Goal: Find specific page/section: Find specific page/section

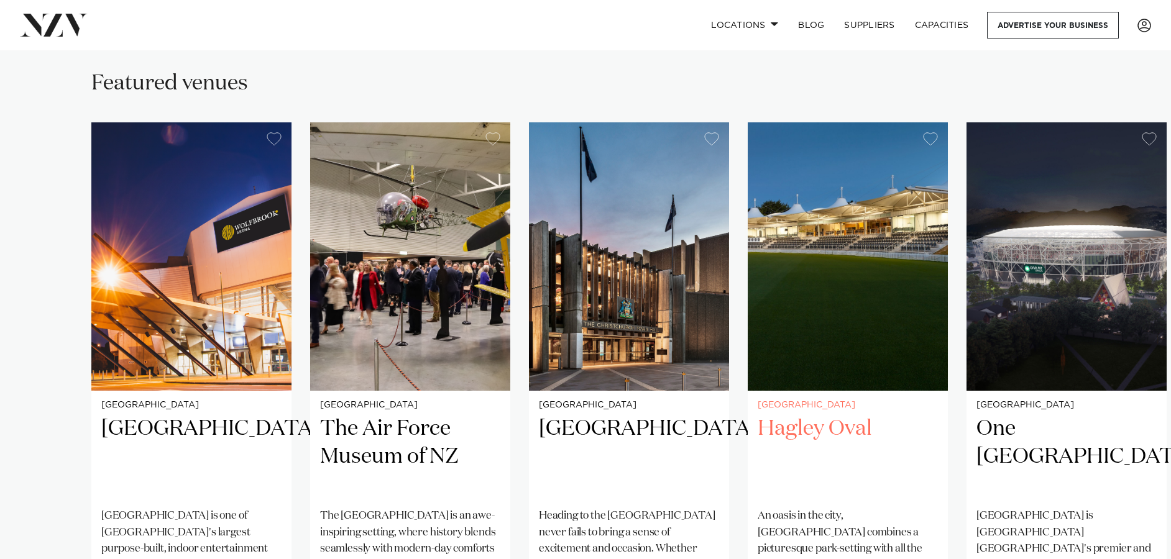
scroll to position [870, 0]
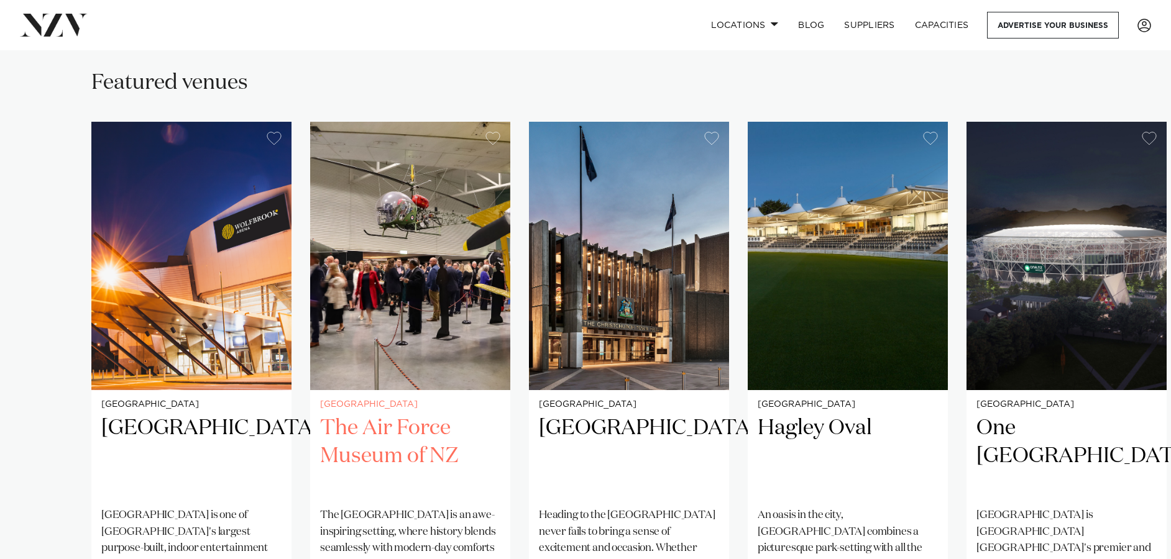
click at [392, 288] on img "2 / 5" at bounding box center [410, 256] width 200 height 269
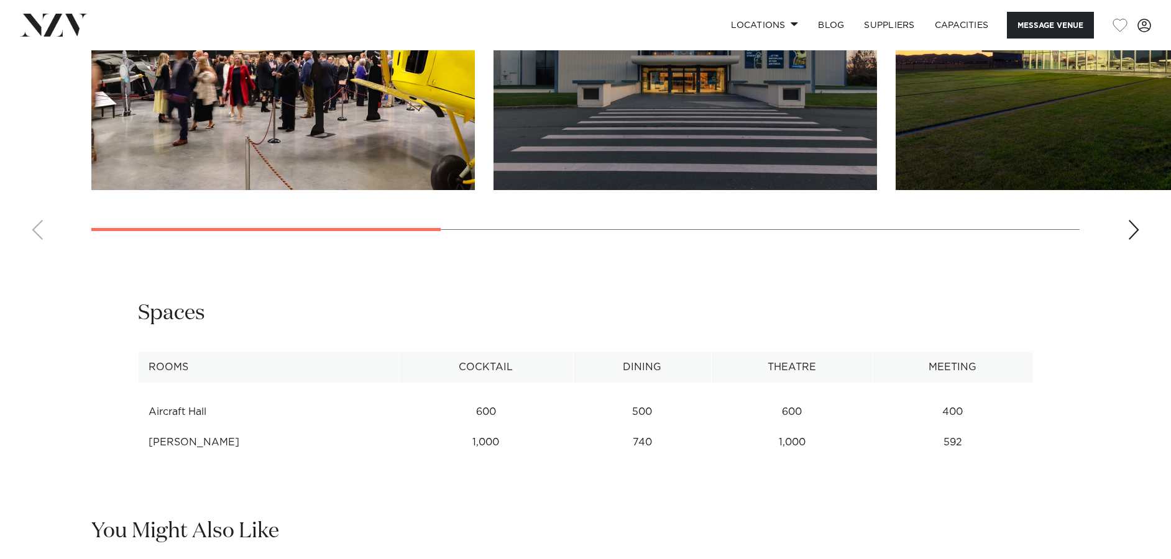
scroll to position [1492, 0]
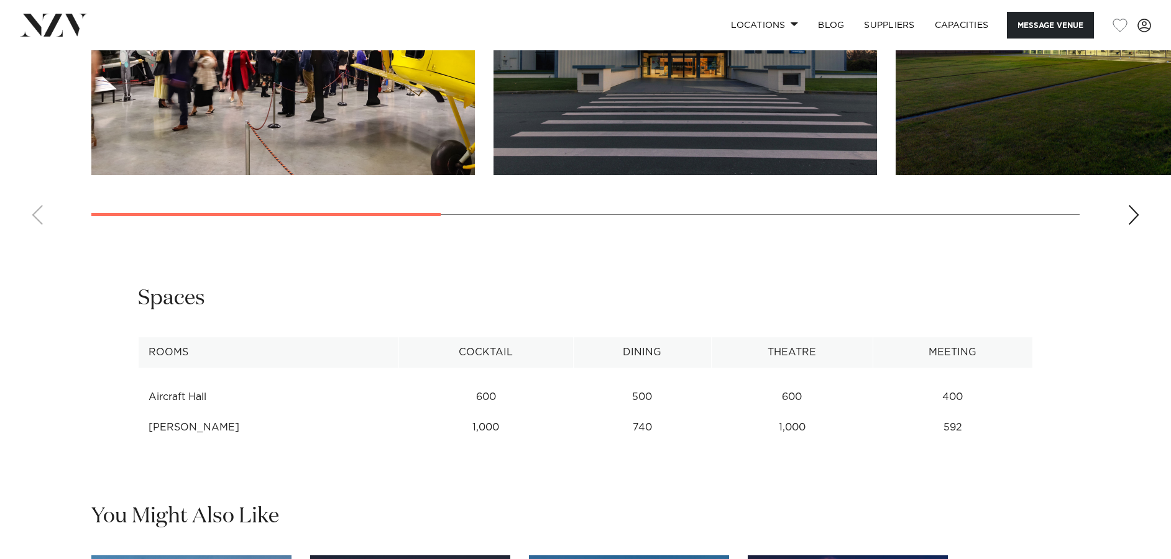
click at [496, 338] on th "Cocktail" at bounding box center [485, 353] width 175 height 30
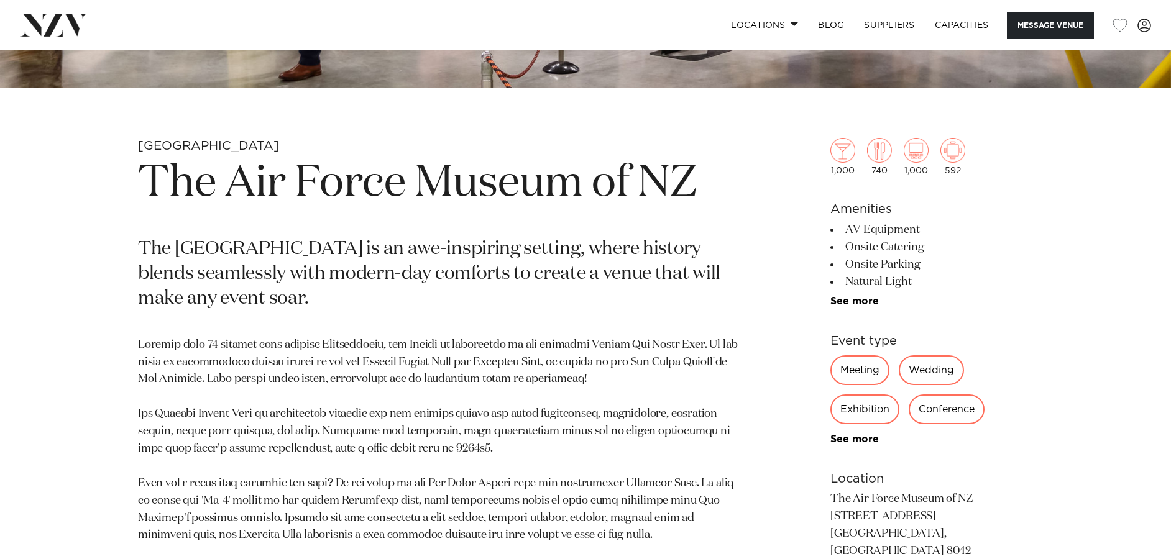
scroll to position [622, 0]
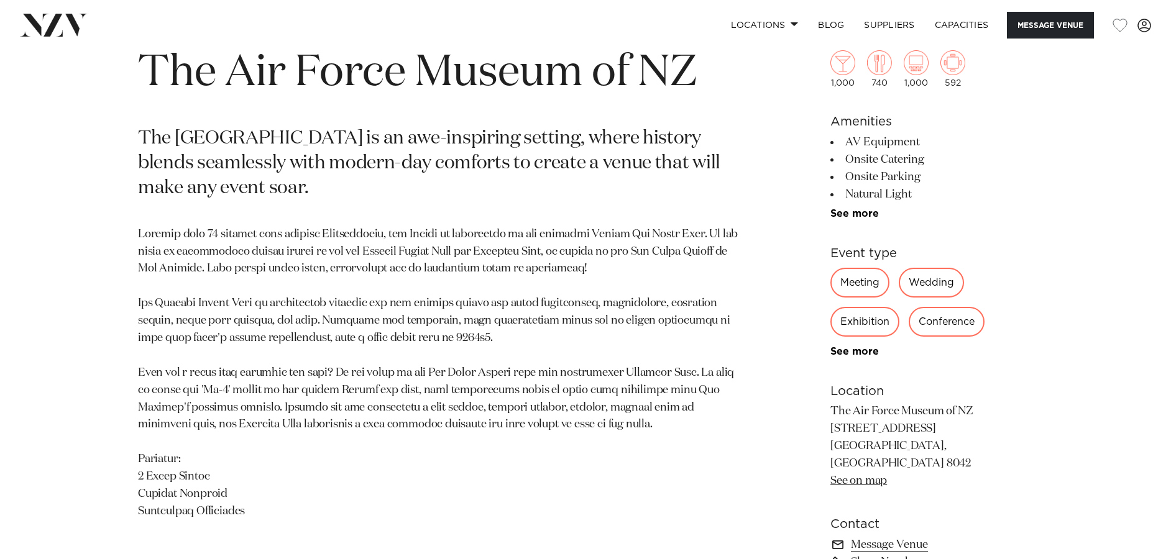
click at [855, 280] on div "Meeting" at bounding box center [860, 283] width 59 height 30
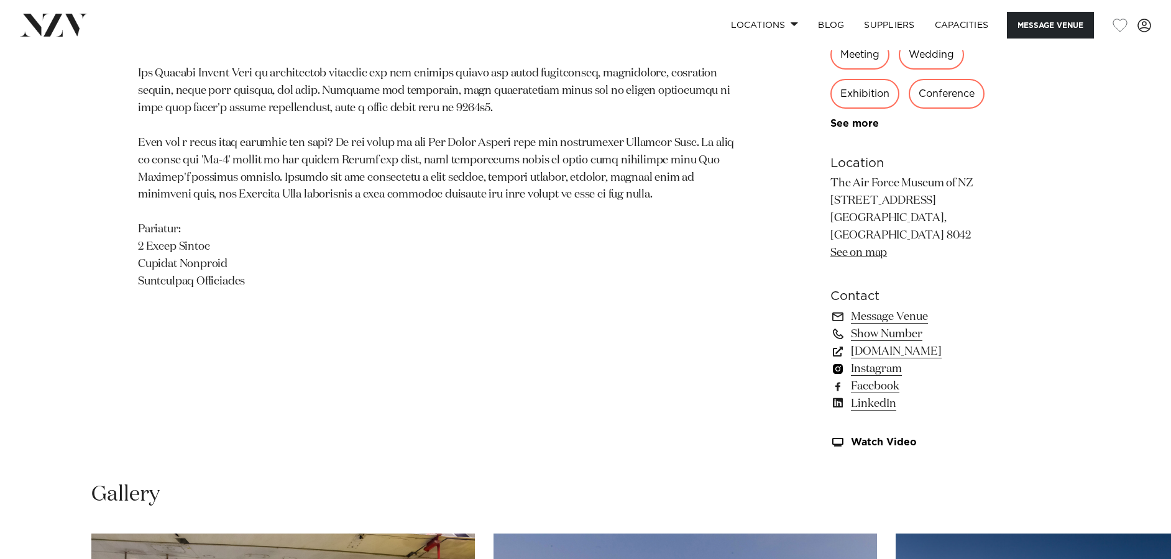
scroll to position [870, 0]
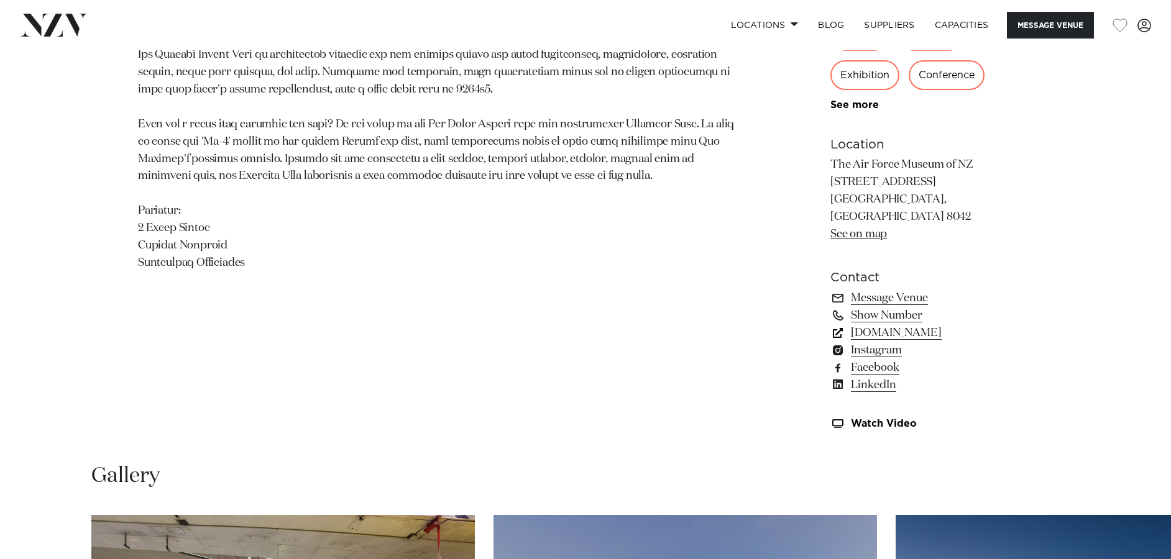
click at [931, 325] on link "[DOMAIN_NAME]" at bounding box center [932, 333] width 203 height 17
